Goal: Entertainment & Leisure: Consume media (video, audio)

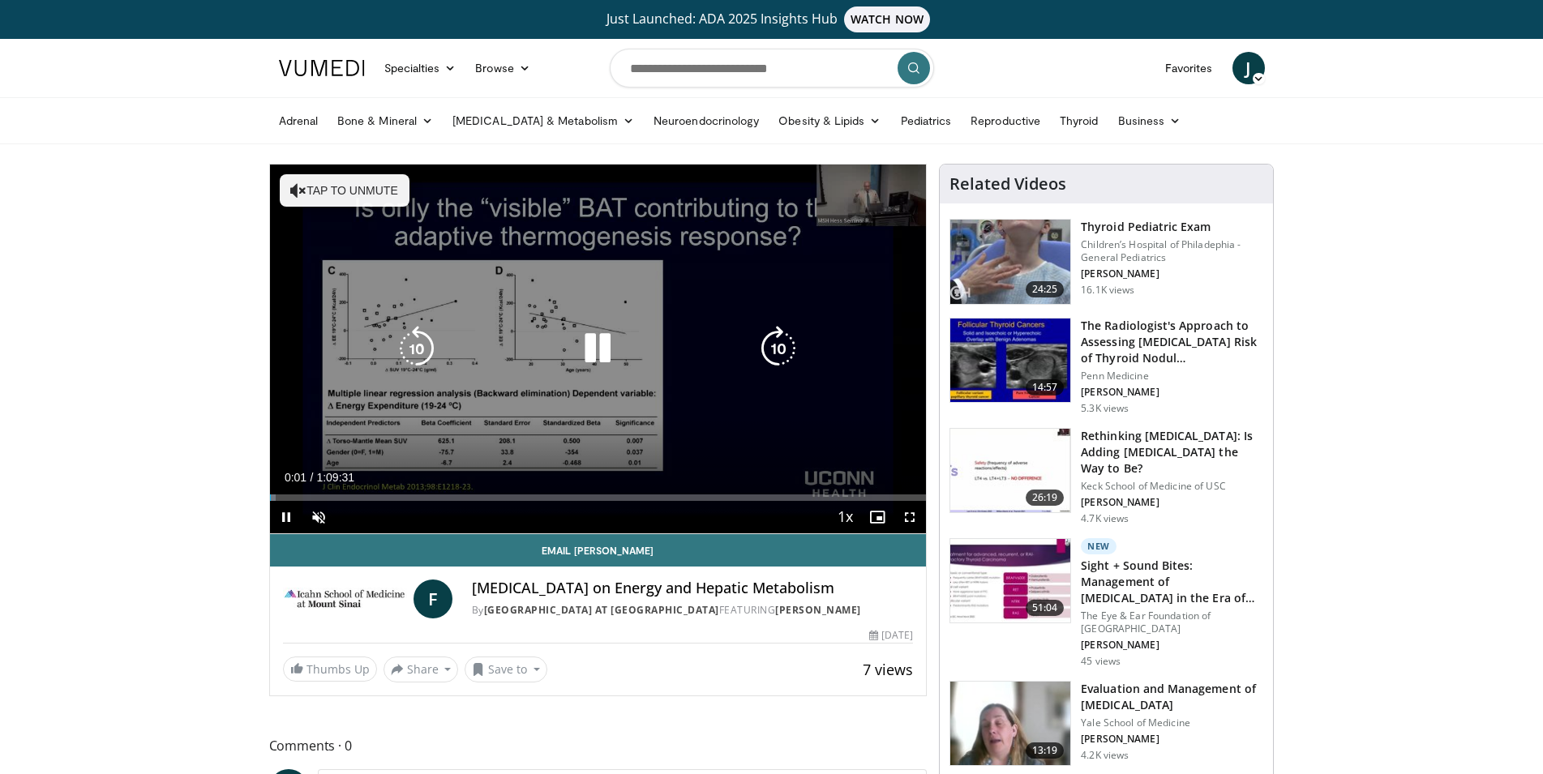
click at [384, 181] on button "Tap to unmute" at bounding box center [345, 190] width 130 height 32
click at [611, 356] on icon "Video Player" at bounding box center [597, 348] width 45 height 45
click at [582, 340] on icon "Video Player" at bounding box center [597, 348] width 45 height 45
click at [592, 352] on icon "Video Player" at bounding box center [597, 348] width 45 height 45
click at [597, 347] on icon "Video Player" at bounding box center [597, 348] width 45 height 45
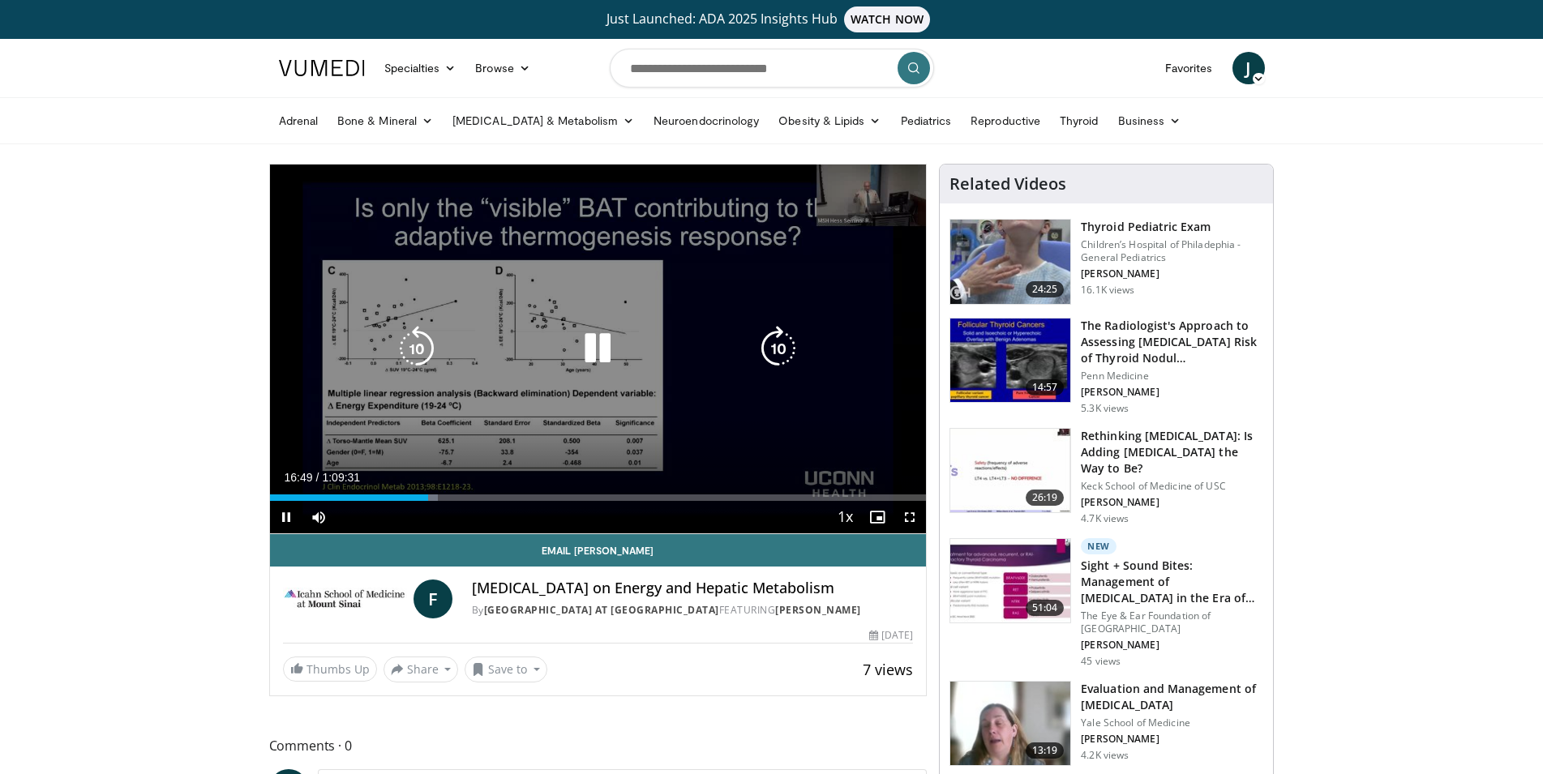
click at [589, 349] on icon "Video Player" at bounding box center [597, 348] width 45 height 45
